Goal: Browse casually

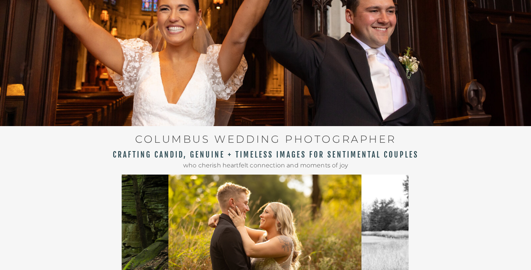
scroll to position [236, 0]
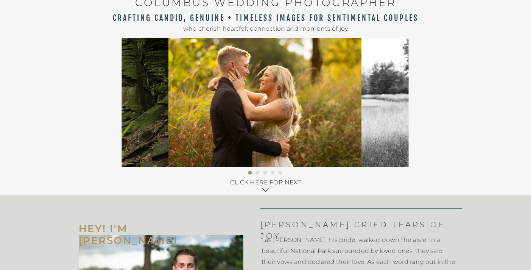
click at [276, 182] on p "CLICK HERE FOR NEXT" at bounding box center [265, 181] width 75 height 9
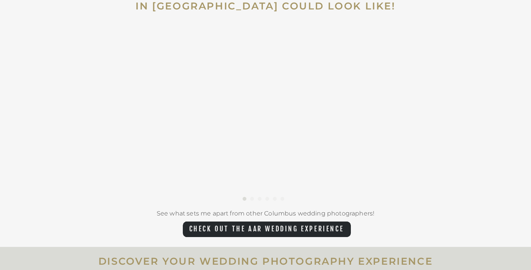
scroll to position [1230, 0]
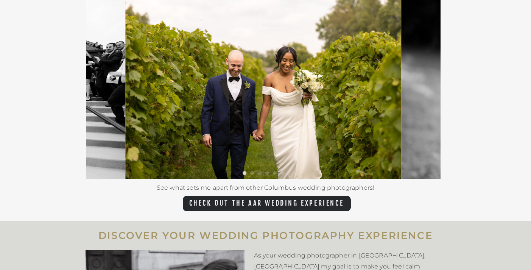
click at [350, 103] on img at bounding box center [263, 86] width 276 height 184
click at [253, 174] on li "Page dot 2" at bounding box center [252, 173] width 4 height 4
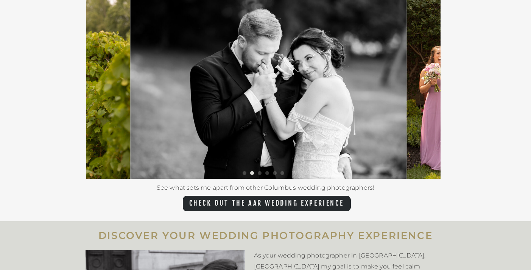
click at [260, 173] on li "Page dot 3" at bounding box center [260, 173] width 4 height 4
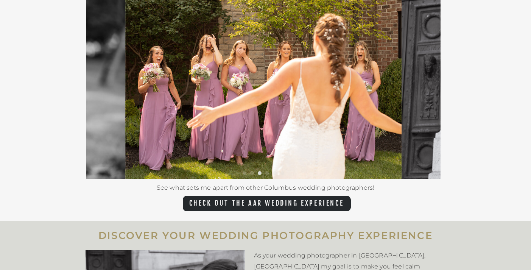
click at [266, 173] on li "Page dot 4" at bounding box center [267, 173] width 4 height 4
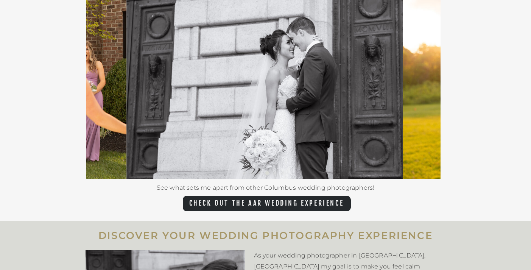
click at [276, 173] on ol at bounding box center [263, 175] width 354 height 8
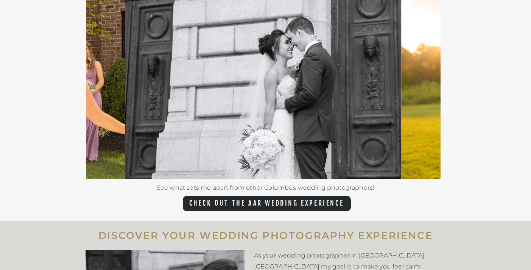
click at [265, 168] on img at bounding box center [263, 86] width 276 height 184
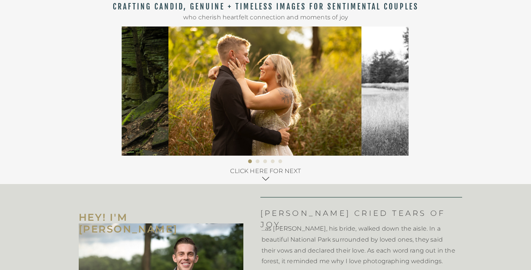
scroll to position [0, 0]
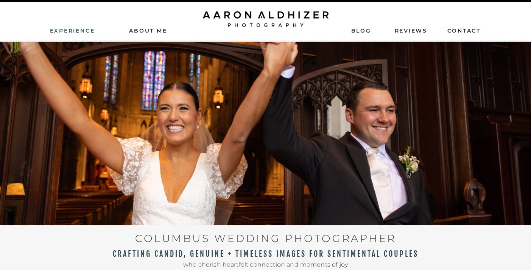
click at [75, 30] on nav "Experience" at bounding box center [73, 30] width 46 height 7
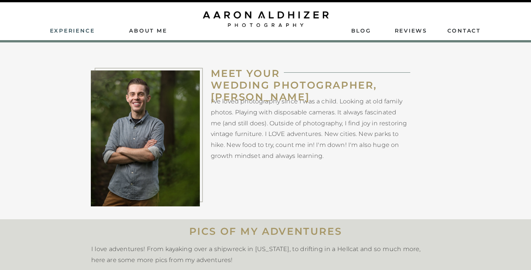
click at [75, 32] on nav "Experience" at bounding box center [73, 30] width 46 height 7
